Goal: Find specific page/section: Locate a particular part of the current website

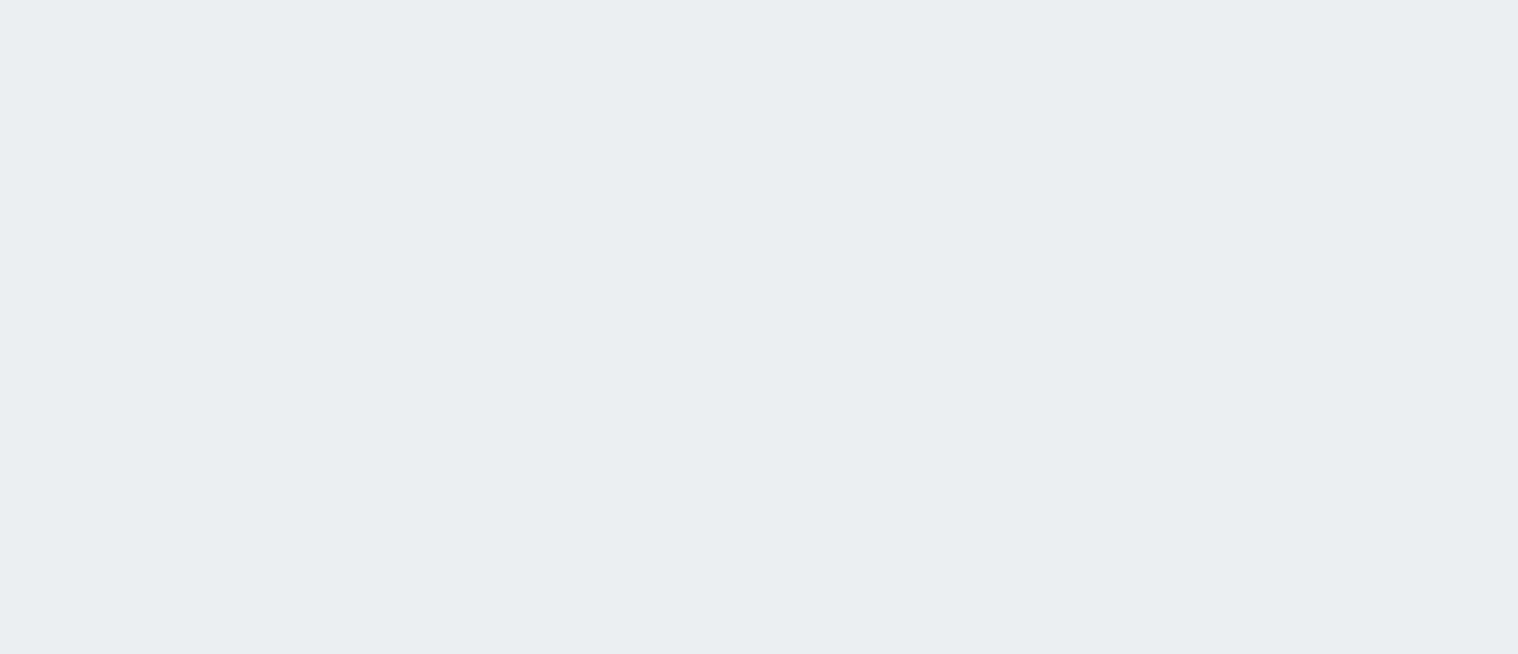
click at [476, 0] on html at bounding box center [759, 0] width 1518 height 0
drag, startPoint x: 883, startPoint y: 455, endPoint x: 868, endPoint y: 461, distance: 16.0
click at [868, 0] on html at bounding box center [759, 0] width 1518 height 0
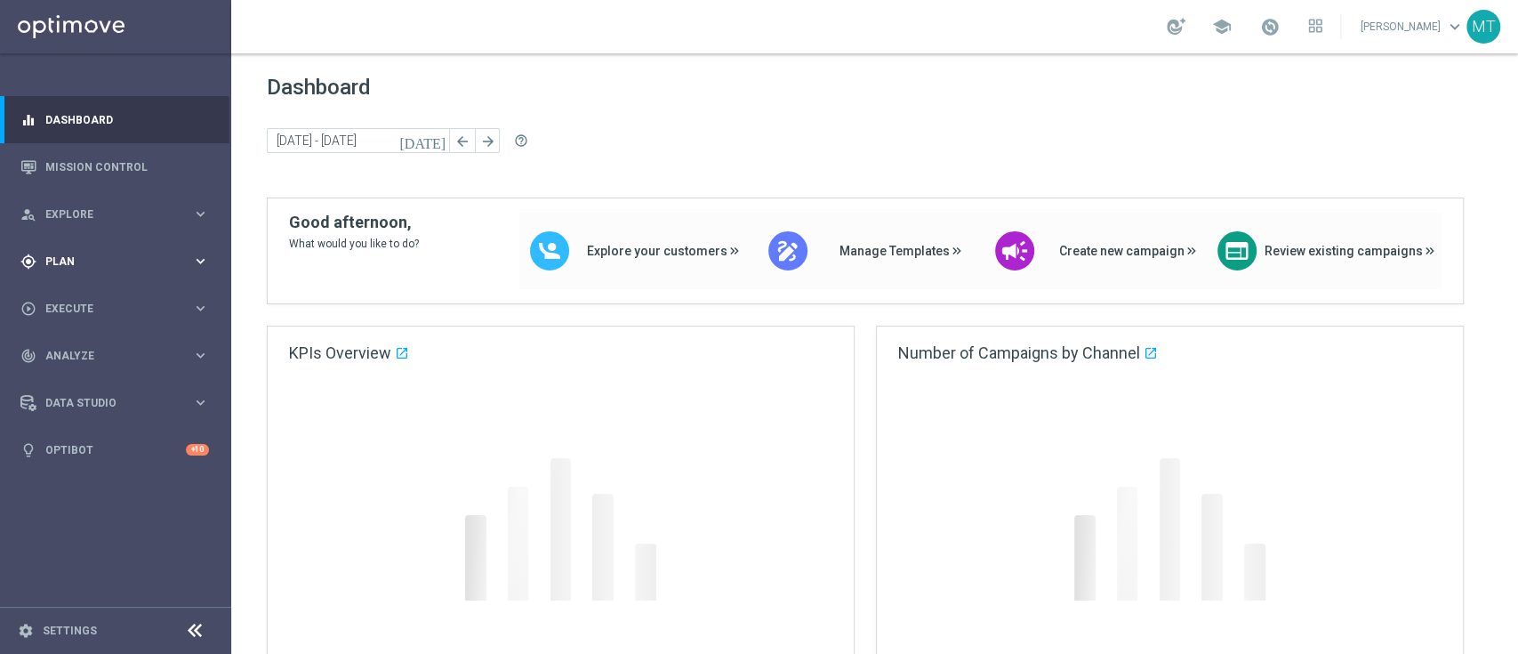
click at [101, 253] on div "gps_fixed Plan" at bounding box center [106, 261] width 172 height 16
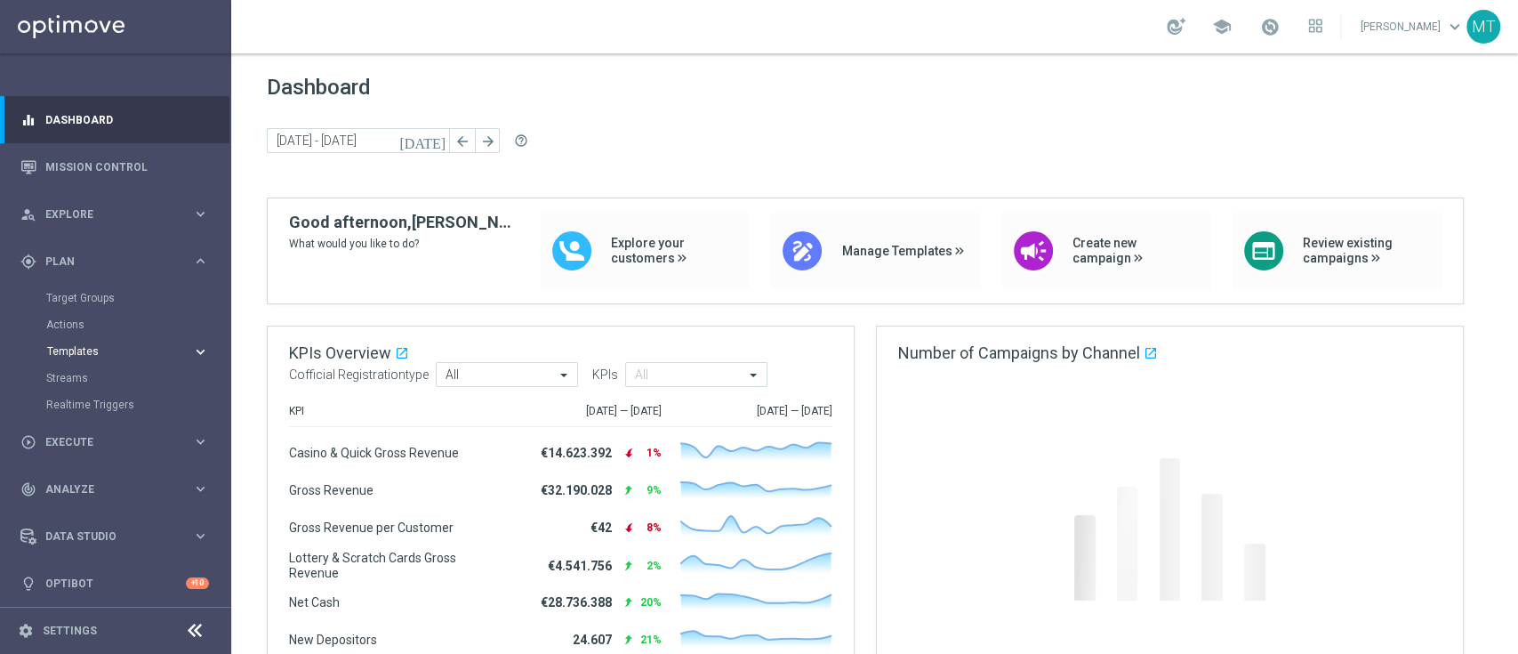
click at [76, 346] on span "Templates" at bounding box center [110, 351] width 127 height 11
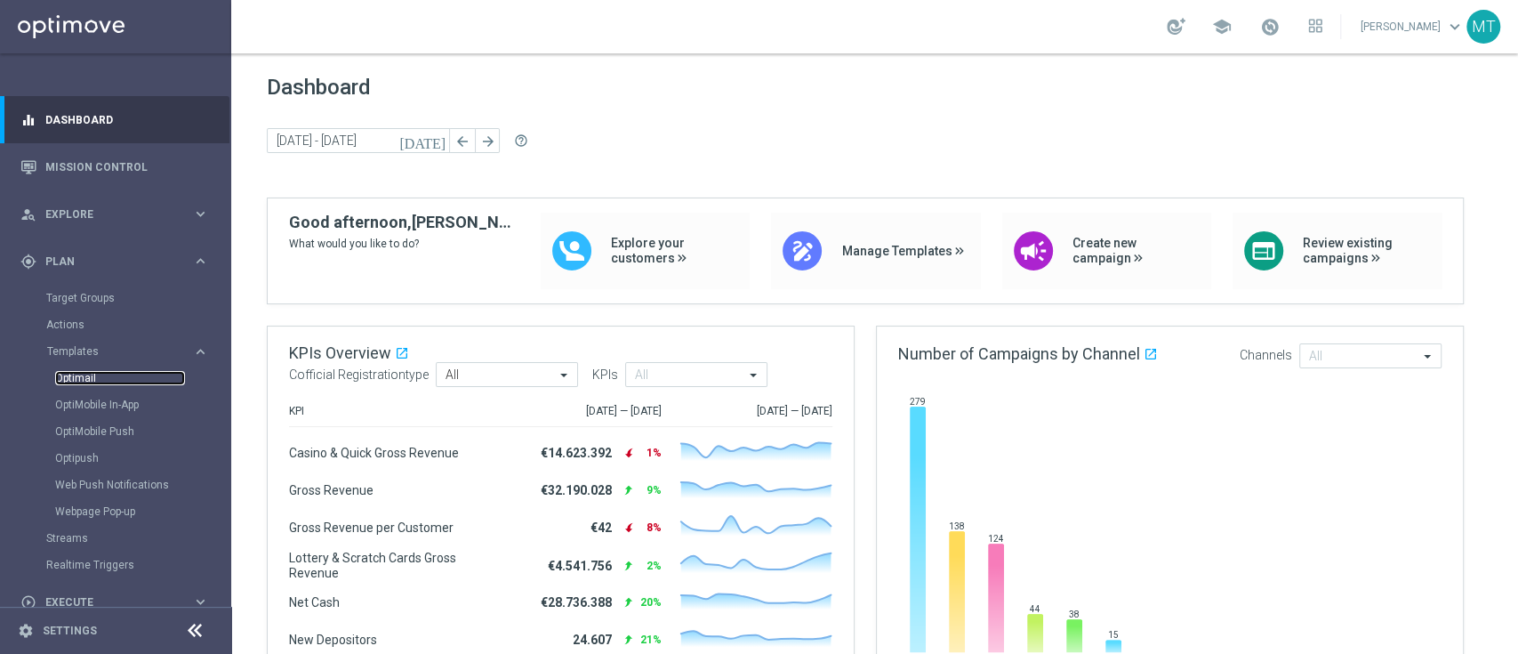
click at [80, 371] on link "Optimail" at bounding box center [120, 378] width 130 height 14
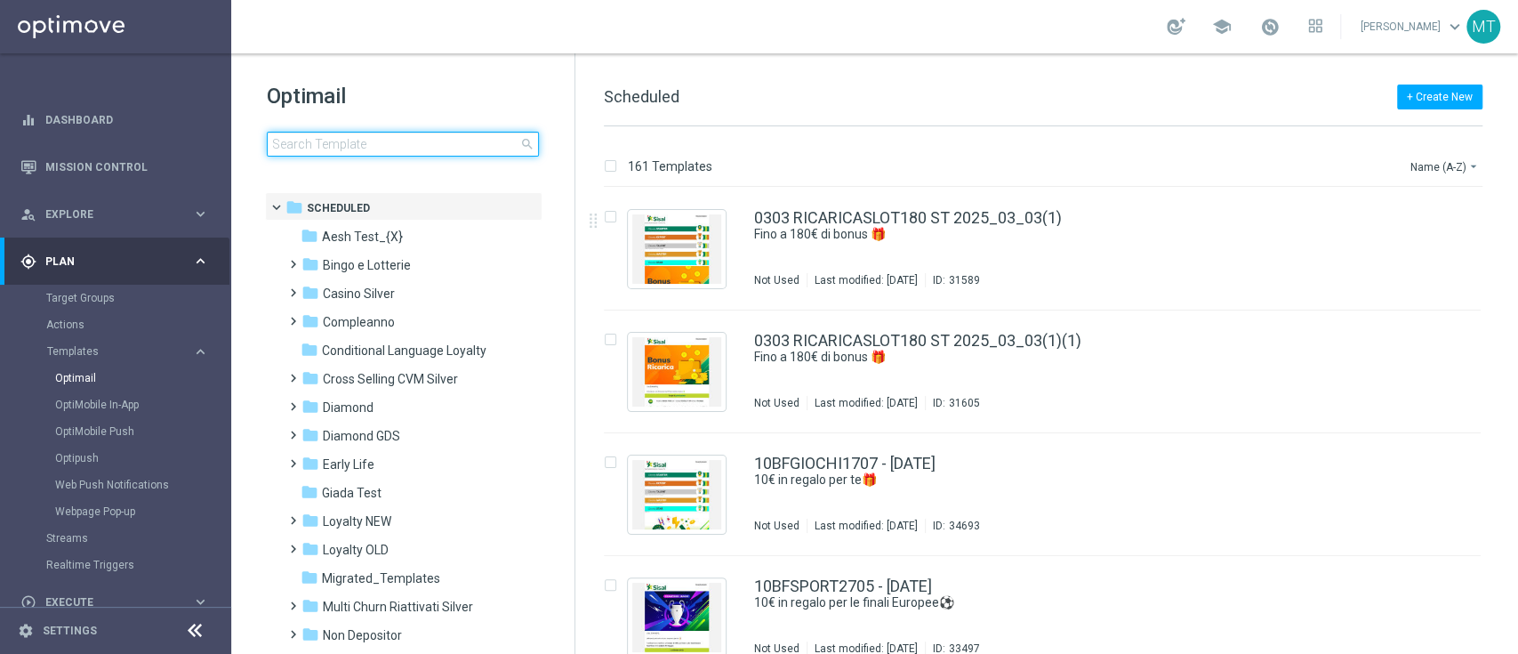
click at [356, 145] on input at bounding box center [403, 144] width 272 height 25
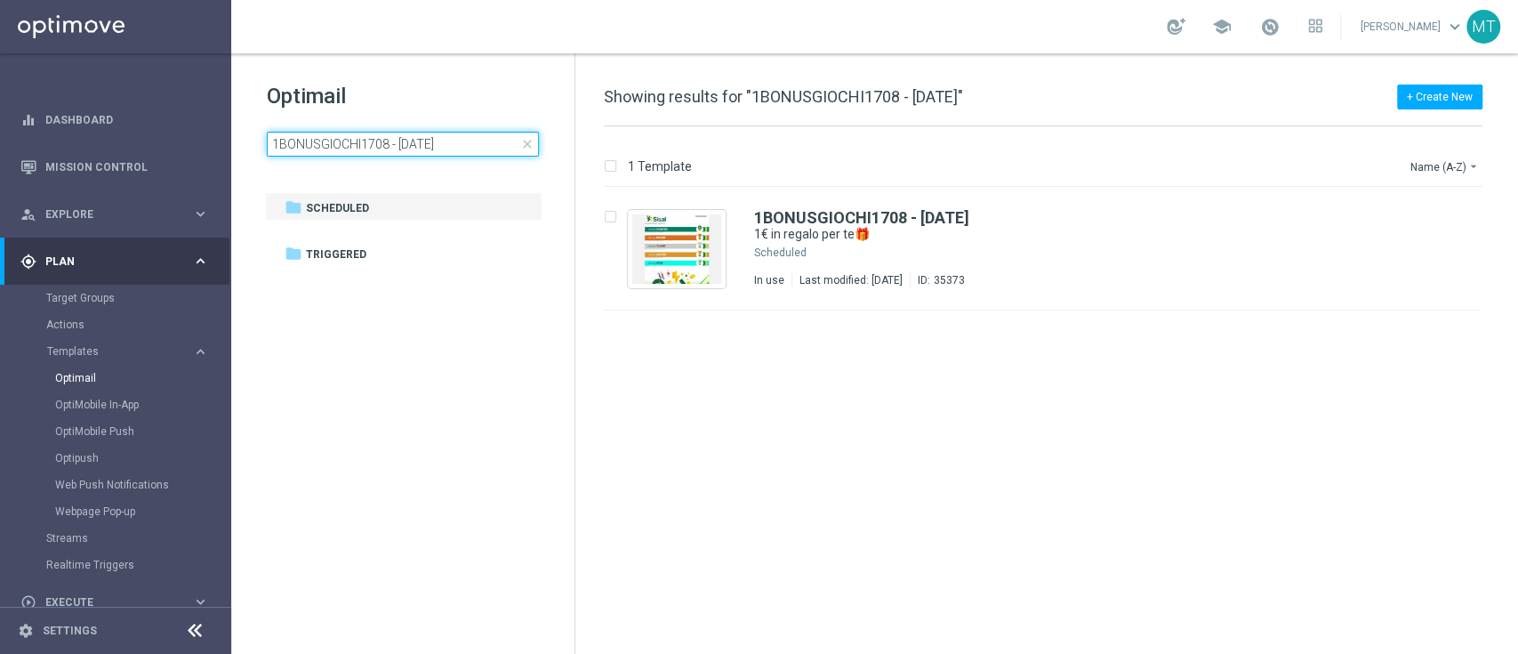
type input "1BONUSGIOCHI1708 - [DATE]"
